Goal: Information Seeking & Learning: Learn about a topic

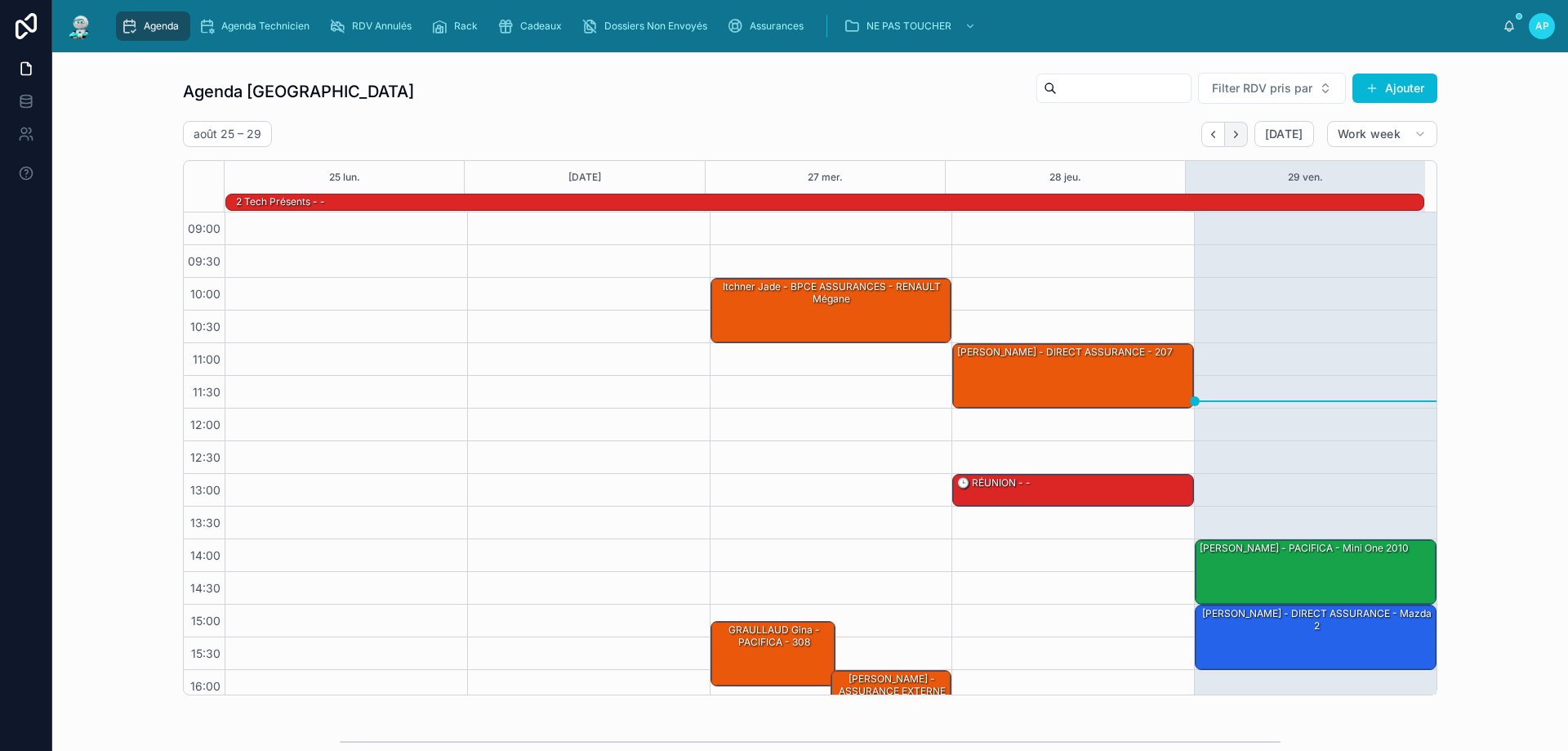
click at [1235, 134] on icon "Next" at bounding box center [1236, 134] width 12 height 12
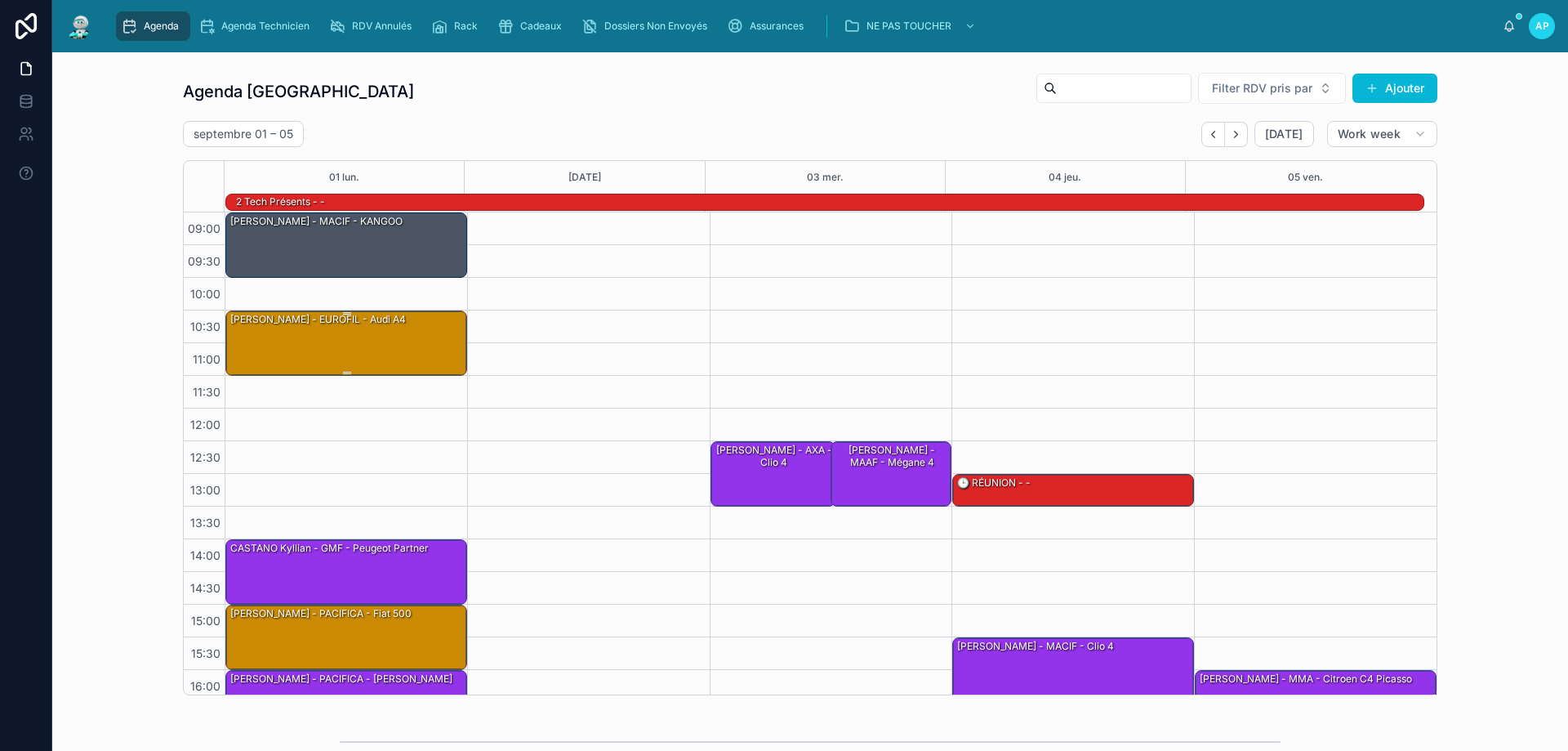
click at [340, 325] on div "[PERSON_NAME] - EUROFIL - Audi A4" at bounding box center [318, 320] width 179 height 15
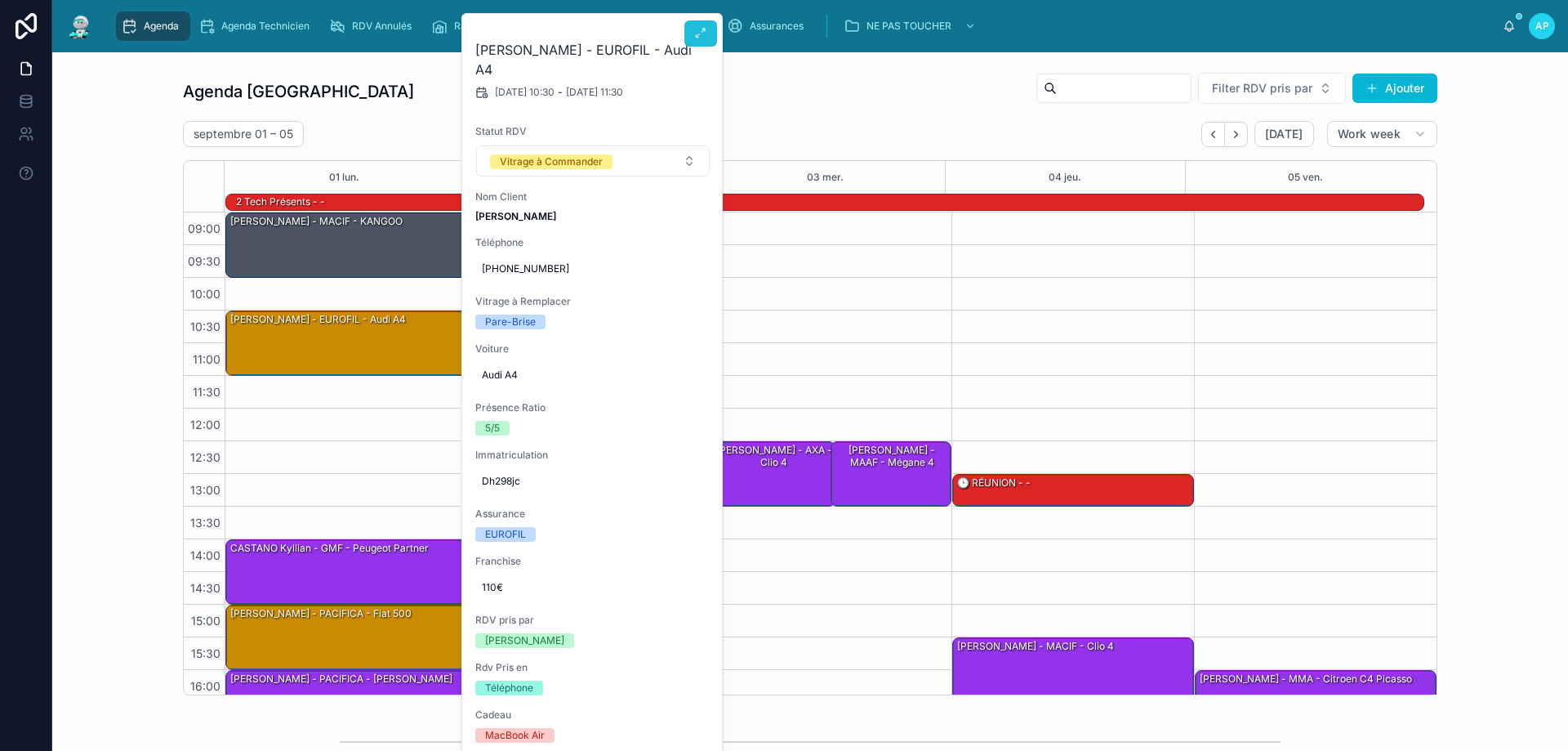
click at [700, 25] on button at bounding box center [701, 33] width 33 height 26
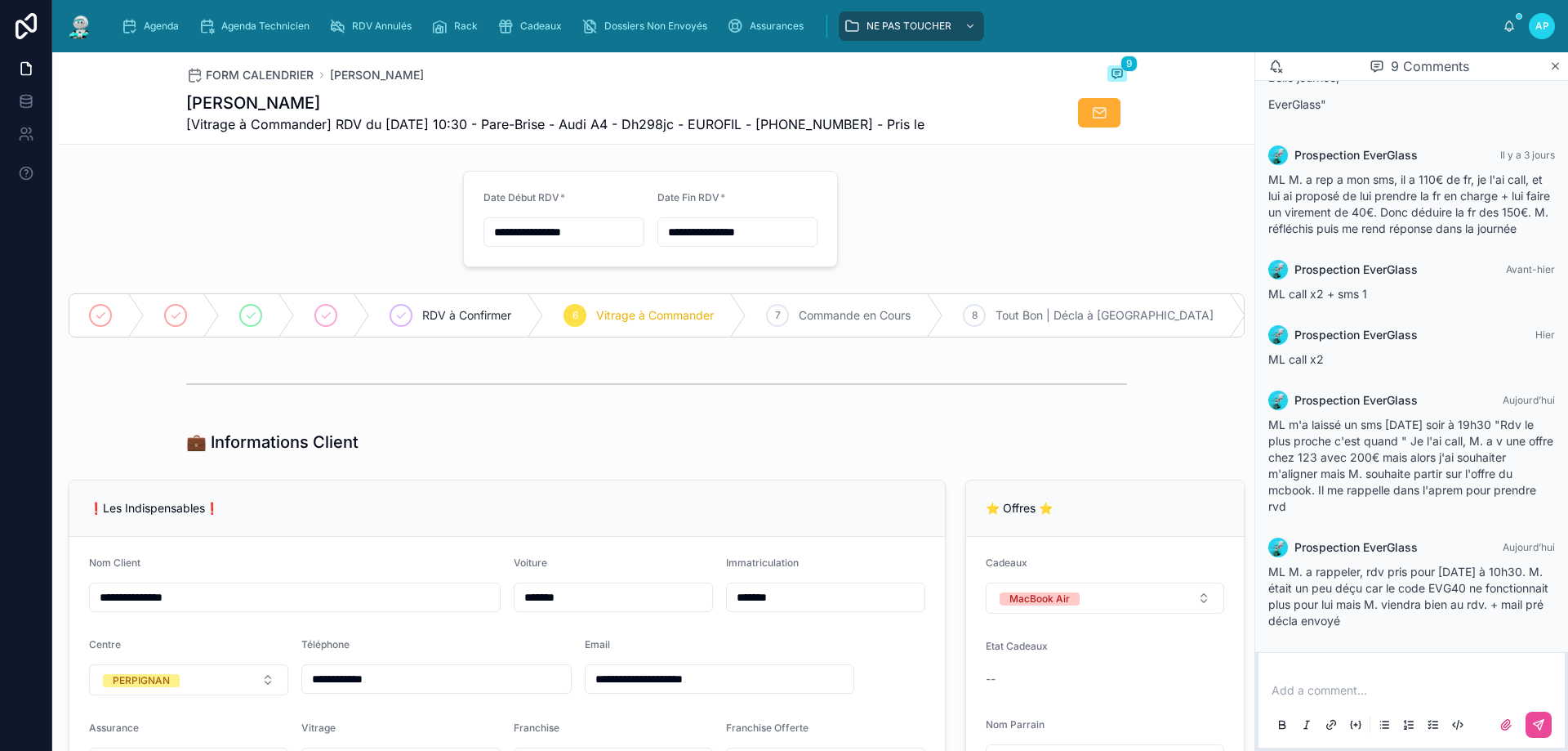
scroll to position [573, 0]
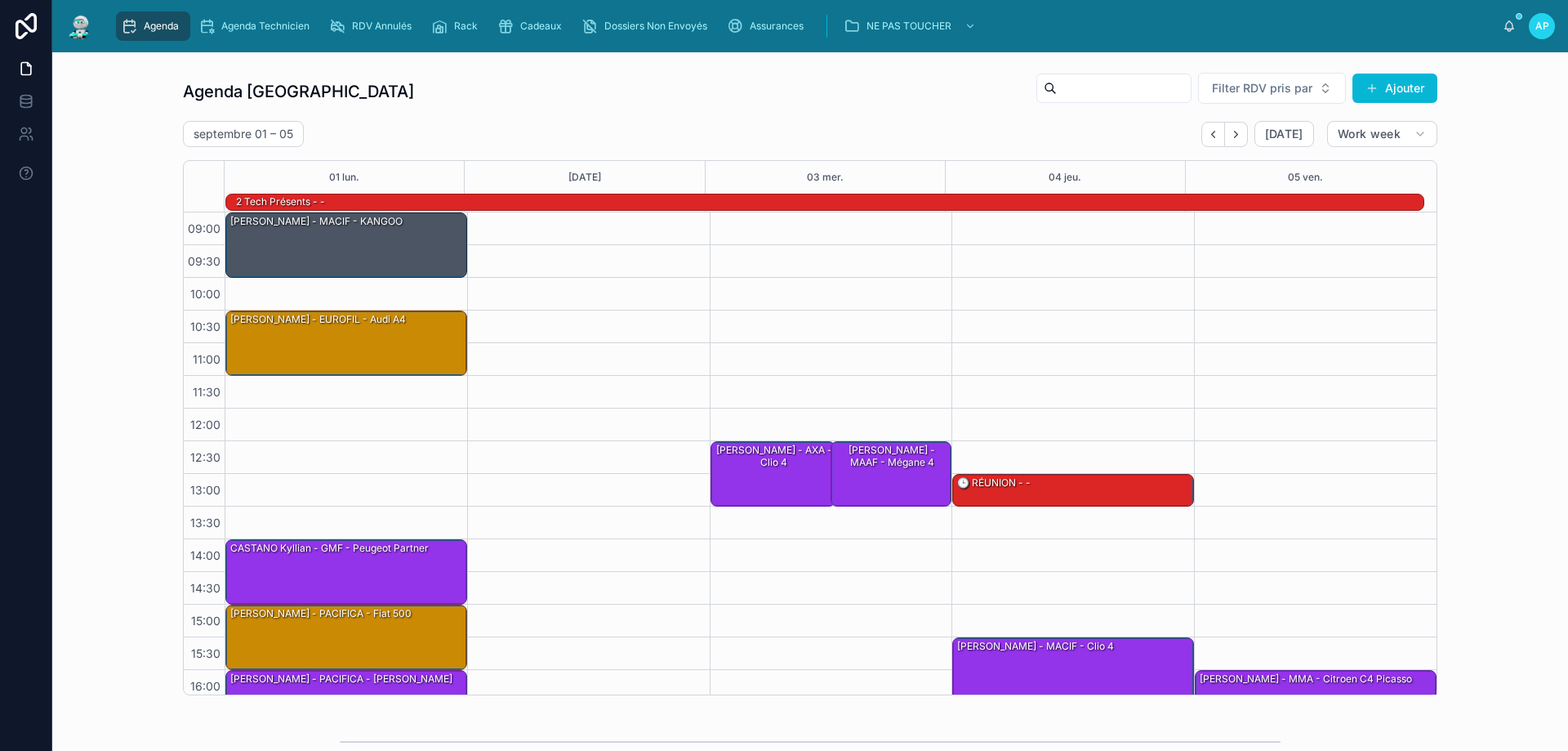
scroll to position [107, 0]
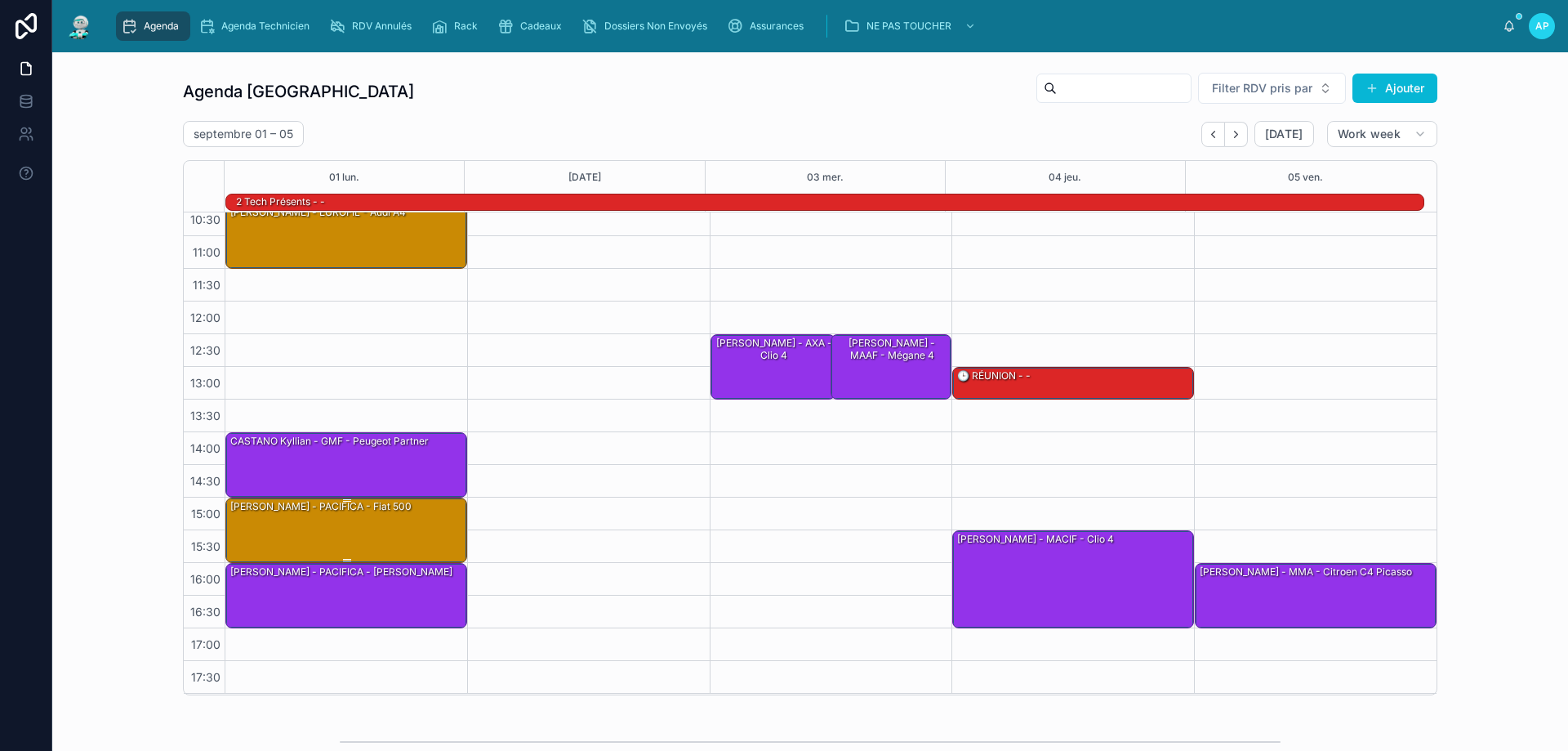
click at [411, 528] on div "[PERSON_NAME] - PACIFICA - Fiat 500" at bounding box center [347, 529] width 237 height 62
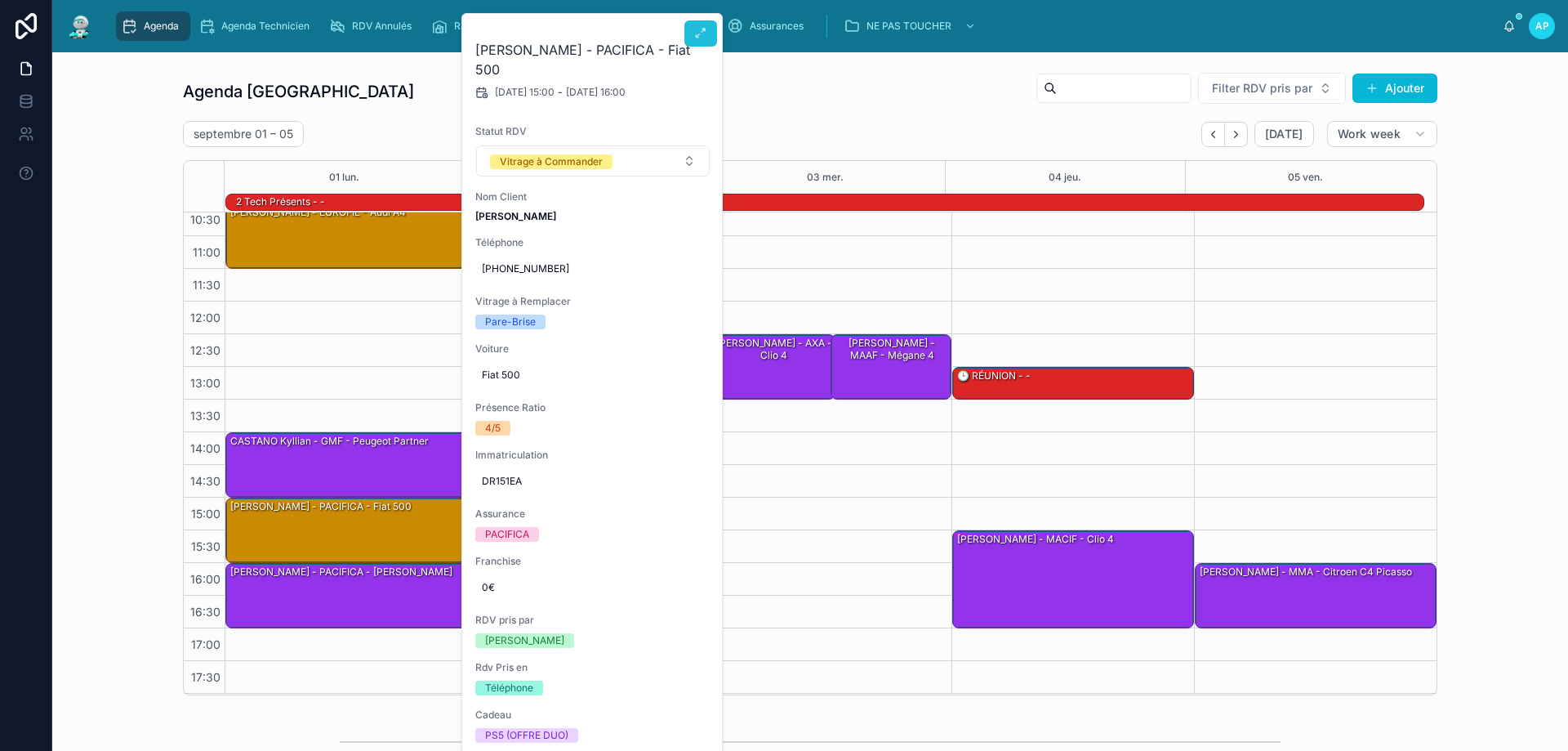
click at [706, 25] on button at bounding box center [701, 33] width 33 height 26
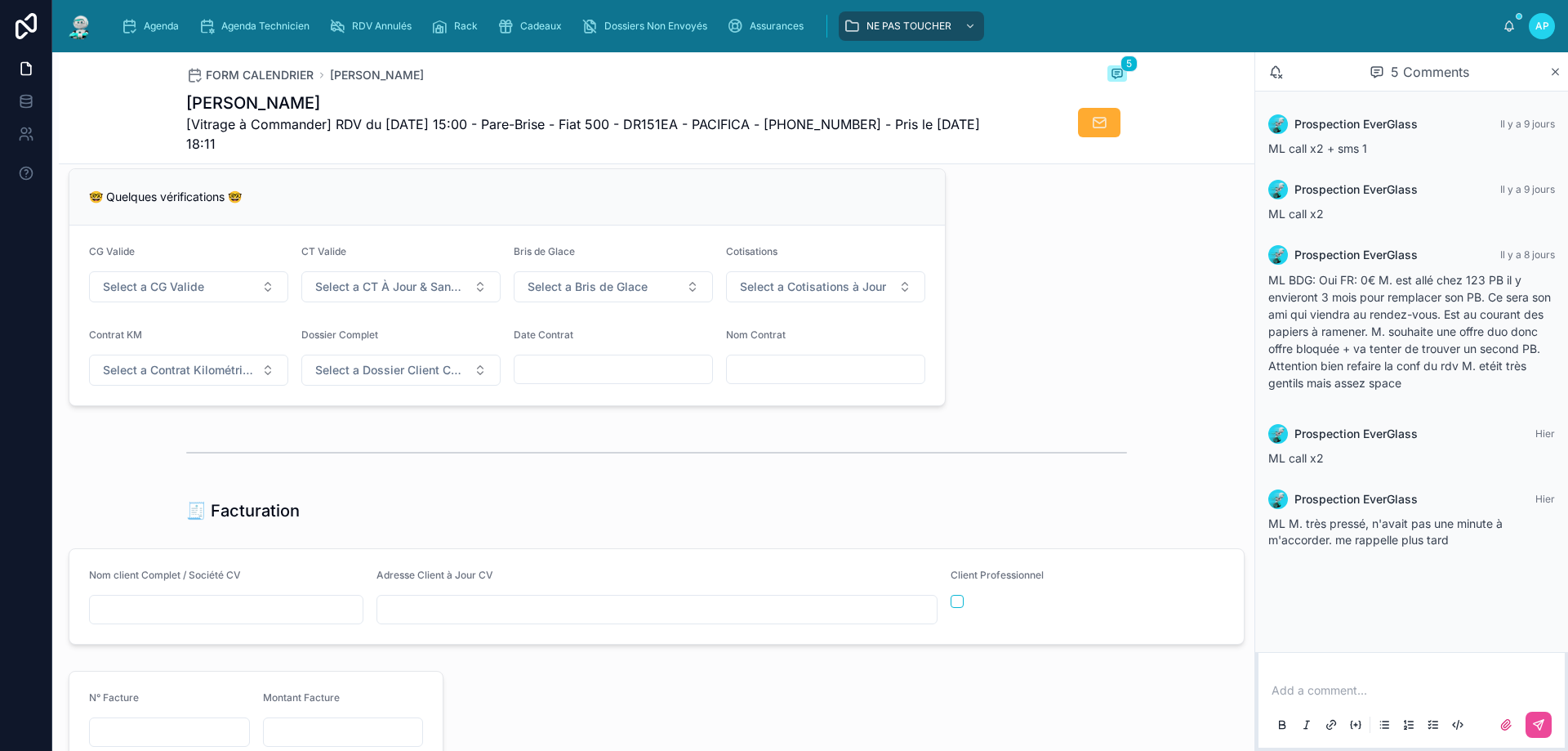
scroll to position [1389, 0]
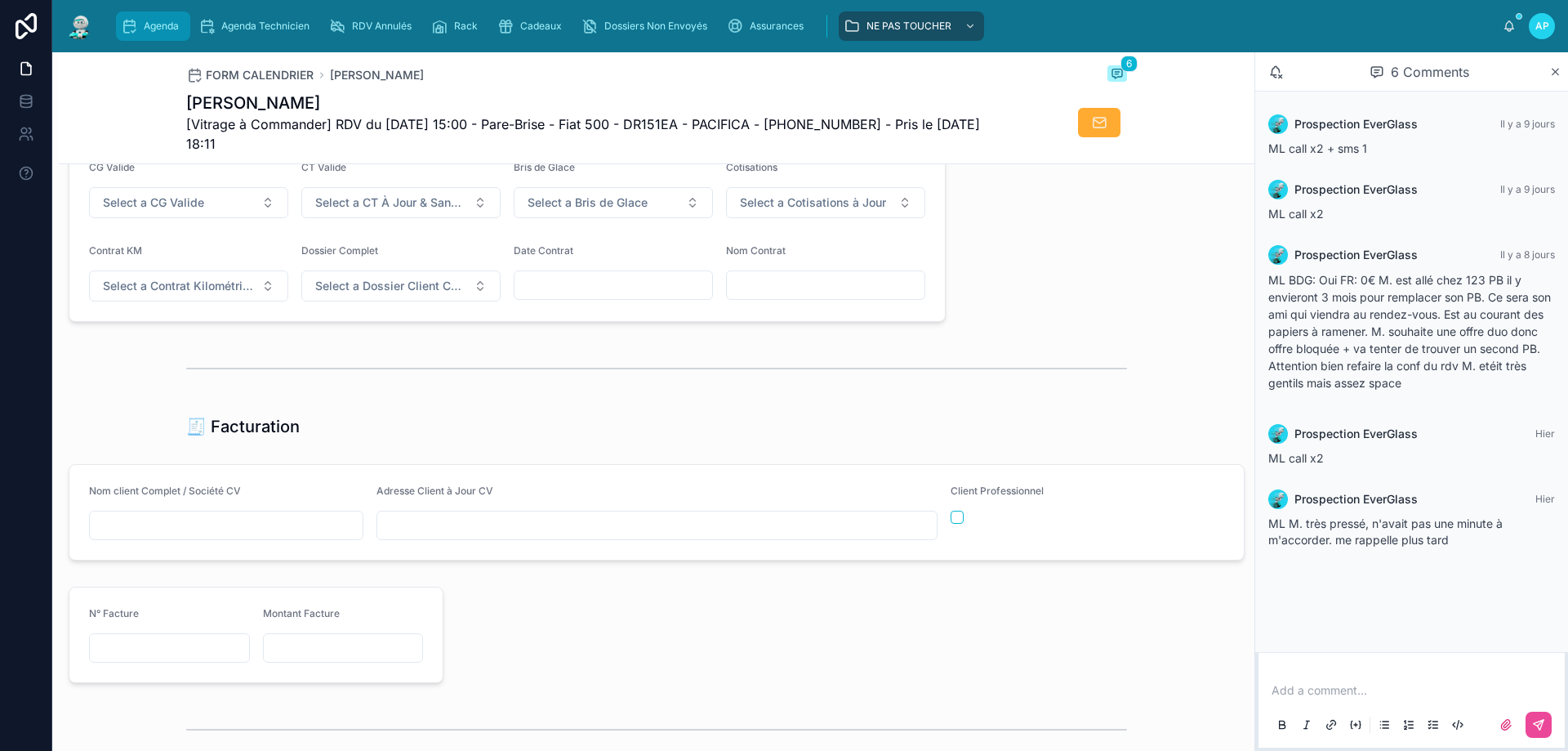
click at [150, 19] on div "Agenda" at bounding box center [153, 25] width 65 height 26
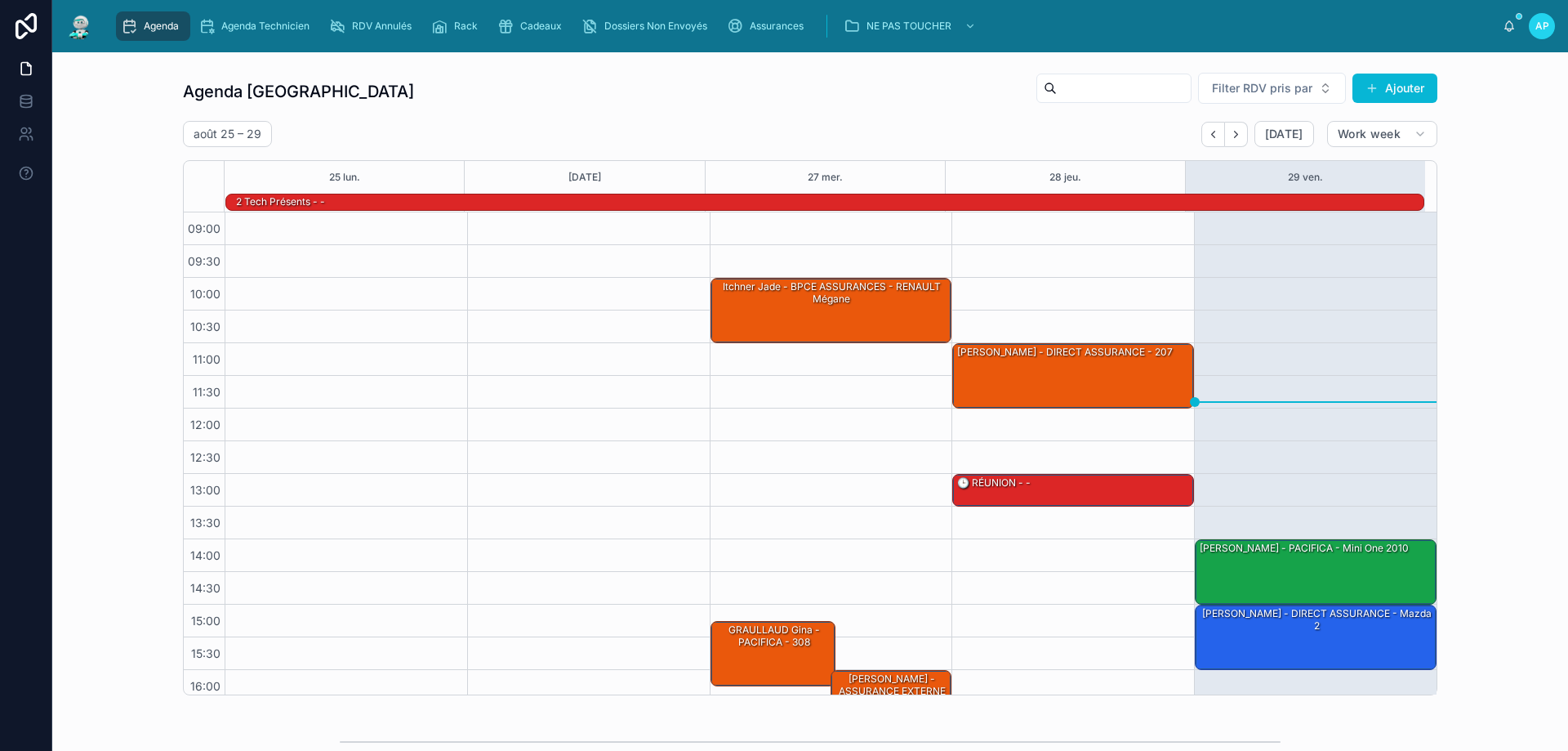
scroll to position [107, 0]
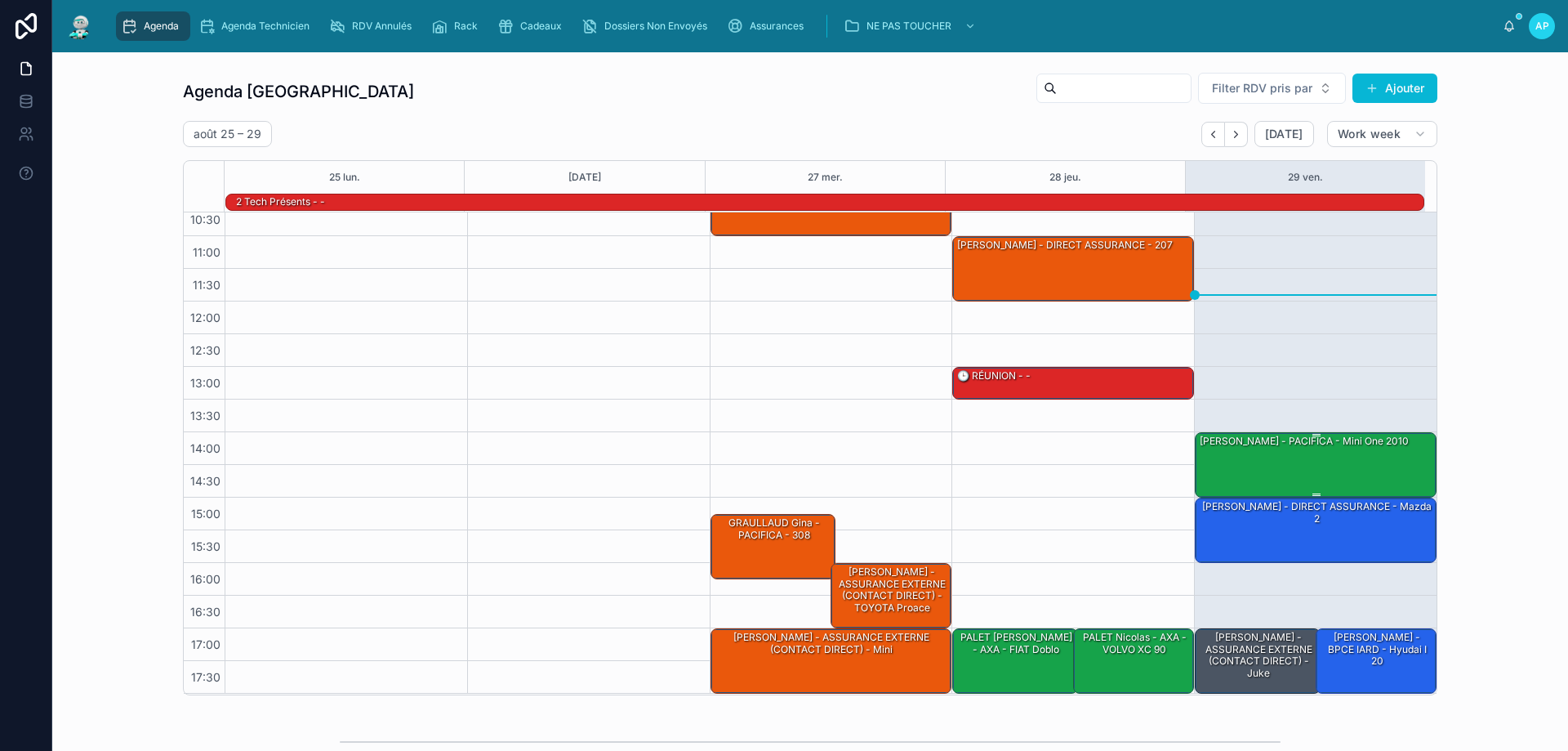
click at [1243, 464] on div "[PERSON_NAME] - PACIFICA - mini one 2010" at bounding box center [1317, 464] width 237 height 62
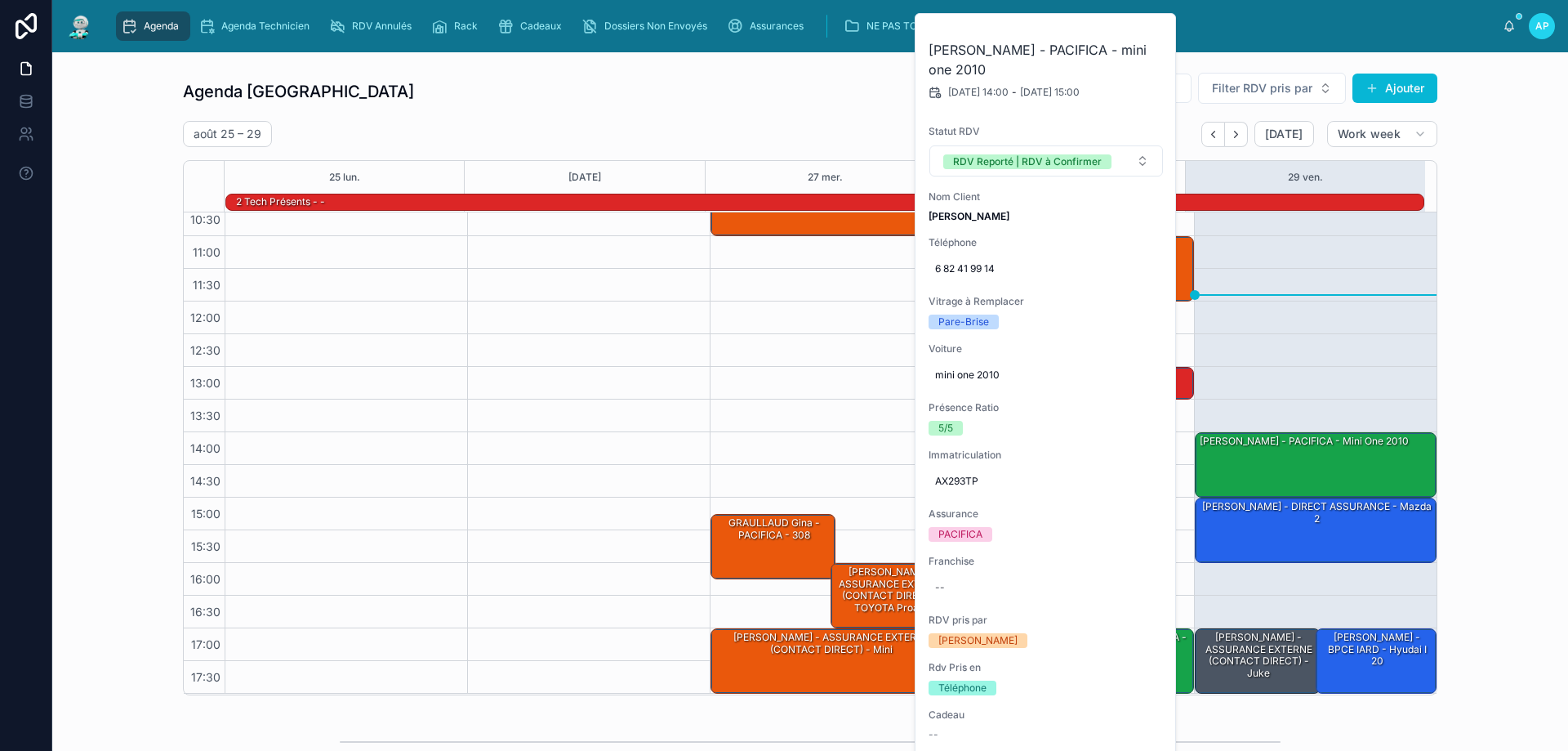
click at [1241, 360] on div "14:00 – 15:00 [PERSON_NAME] - PACIFICA - mini one 2010 15:00 – 16:00 [PERSON_NA…" at bounding box center [1315, 400] width 243 height 588
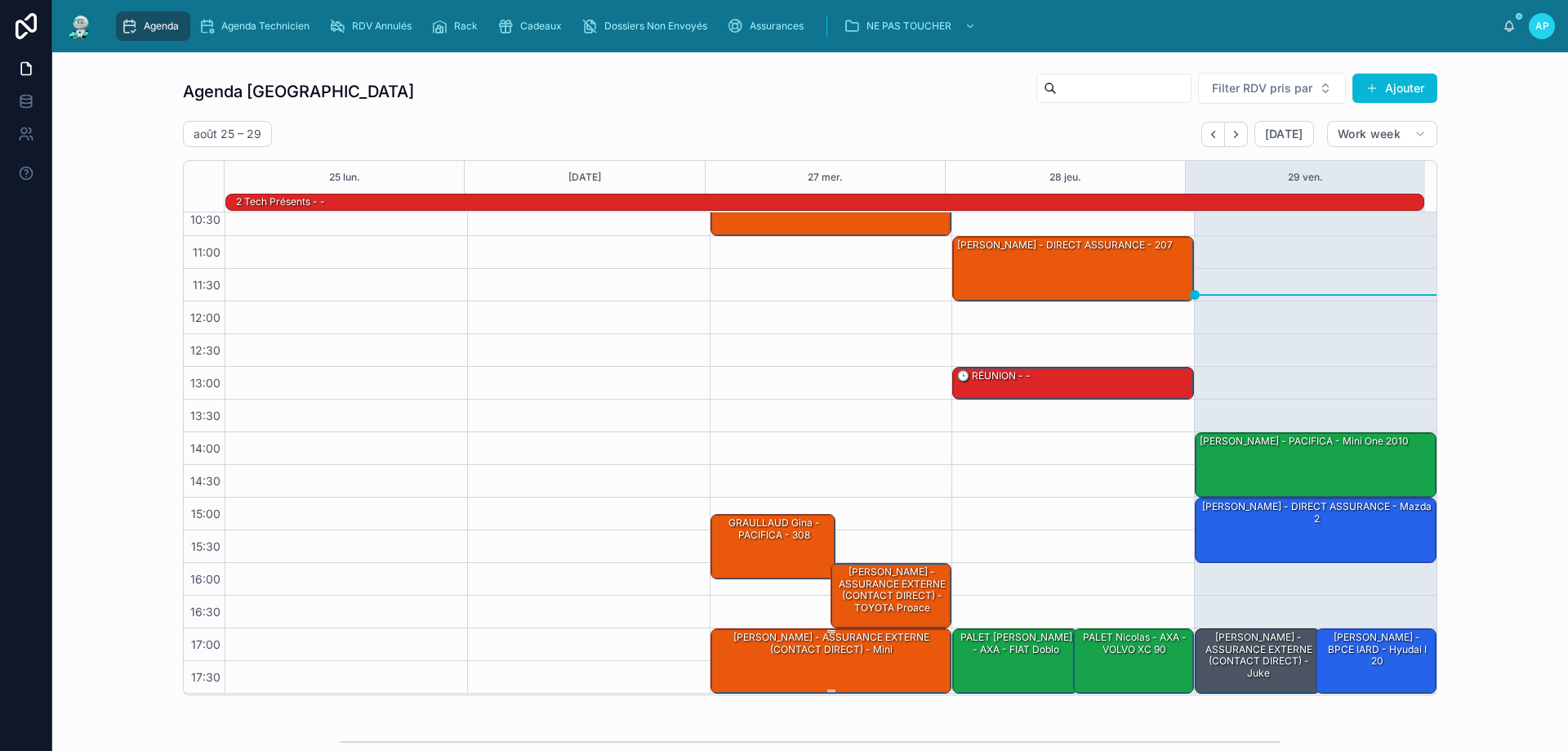
click at [913, 657] on div "[PERSON_NAME] - ASSURANCE EXTERNE (CONTACT DIRECT) - Mini" at bounding box center [832, 644] width 237 height 27
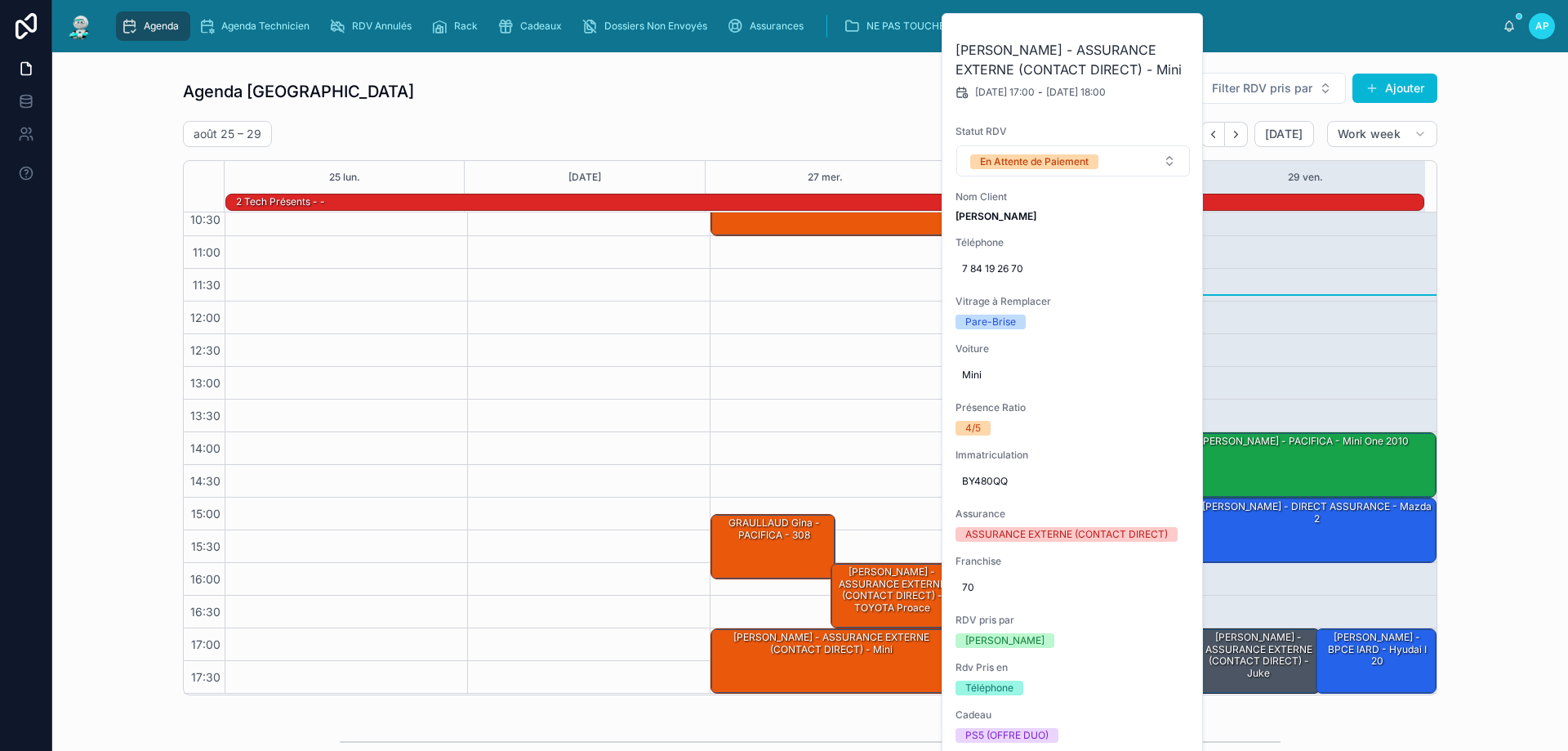
click at [1283, 315] on div "14:00 – 15:00 [PERSON_NAME] - PACIFICA - mini one 2010 15:00 – 16:00 [PERSON_NA…" at bounding box center [1315, 400] width 243 height 588
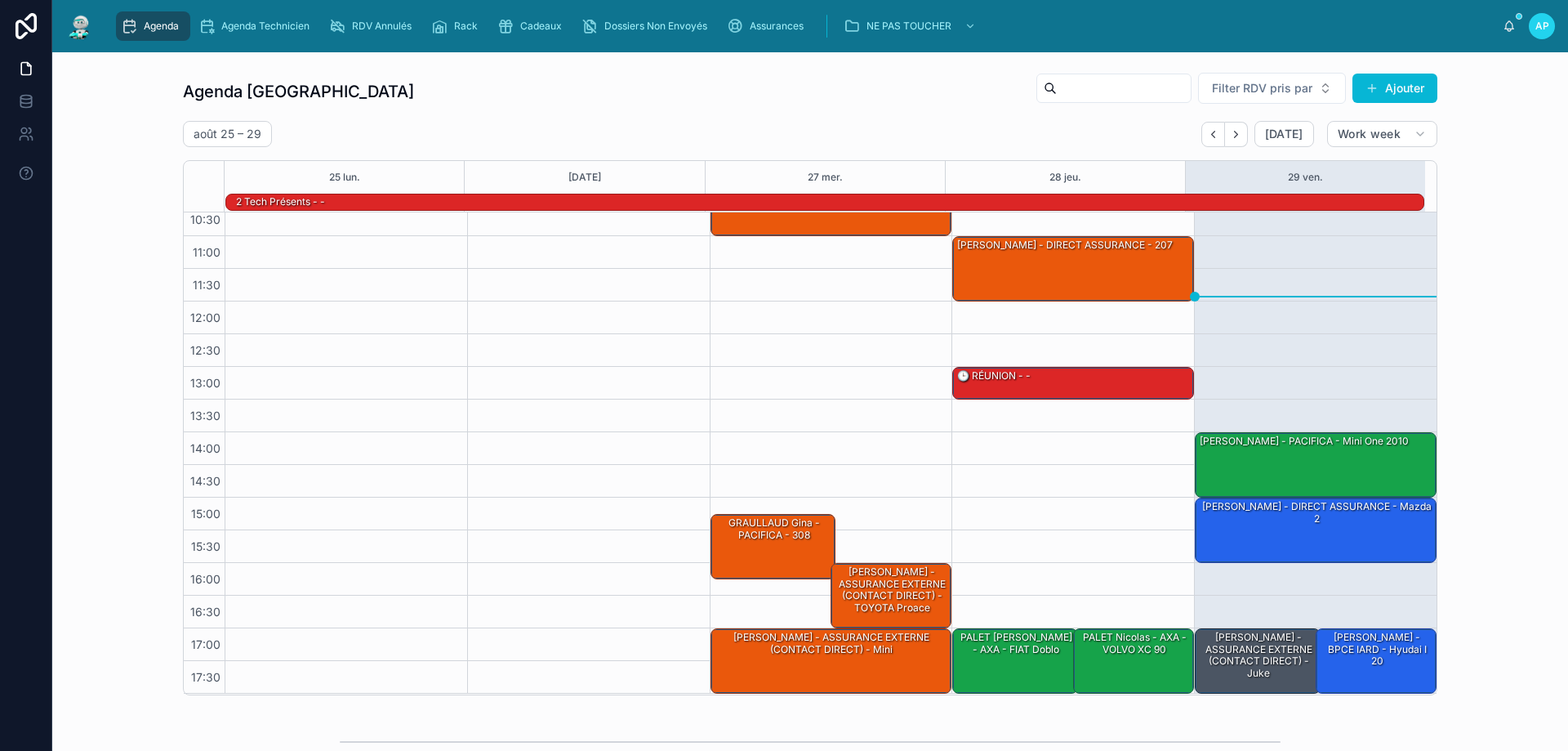
scroll to position [107, 0]
